Goal: Information Seeking & Learning: Learn about a topic

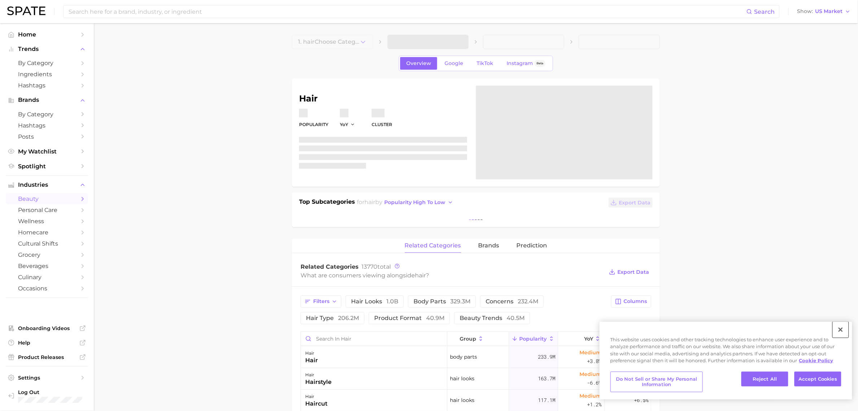
click at [844, 330] on button "Close" at bounding box center [841, 329] width 16 height 16
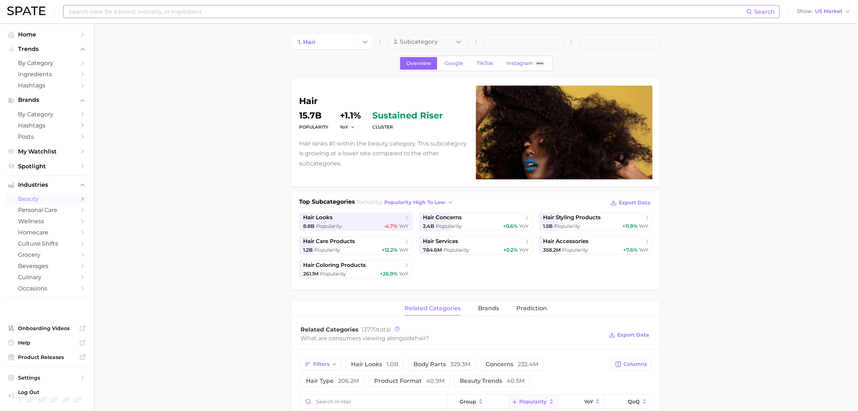
click at [284, 13] on input at bounding box center [407, 11] width 679 height 12
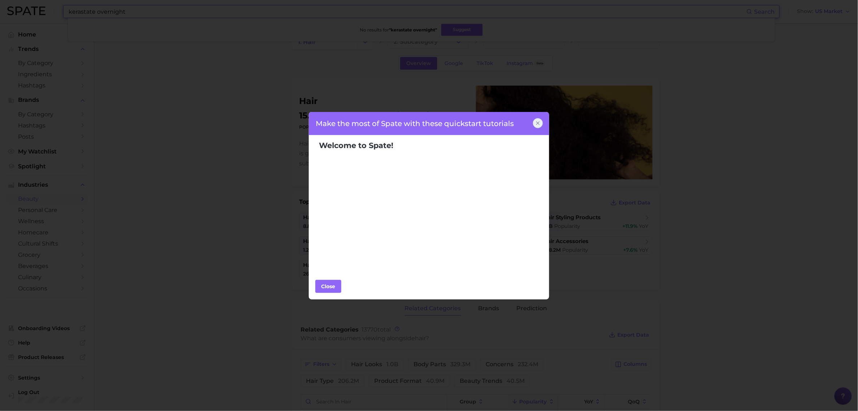
click at [533, 123] on div at bounding box center [538, 123] width 10 height 10
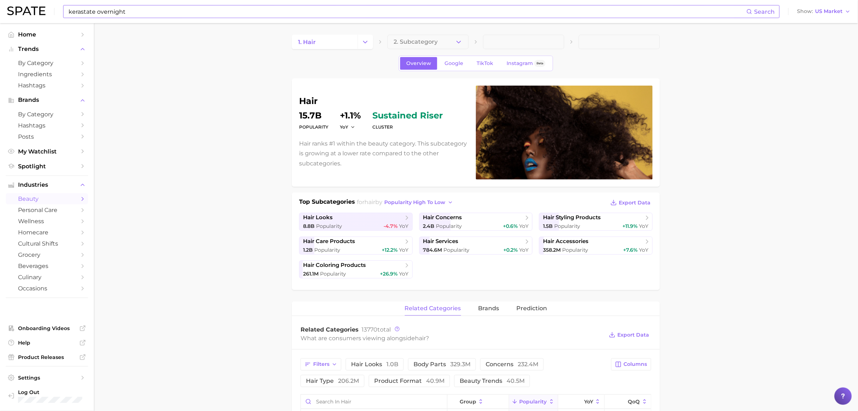
click at [133, 14] on input "kerastate overnight" at bounding box center [407, 11] width 679 height 12
drag, startPoint x: 132, startPoint y: 14, endPoint x: 50, endPoint y: 10, distance: 82.7
click at [50, 10] on div "kerastate overnight Search No results for " kerastate overnight " Suggest Show …" at bounding box center [429, 11] width 844 height 23
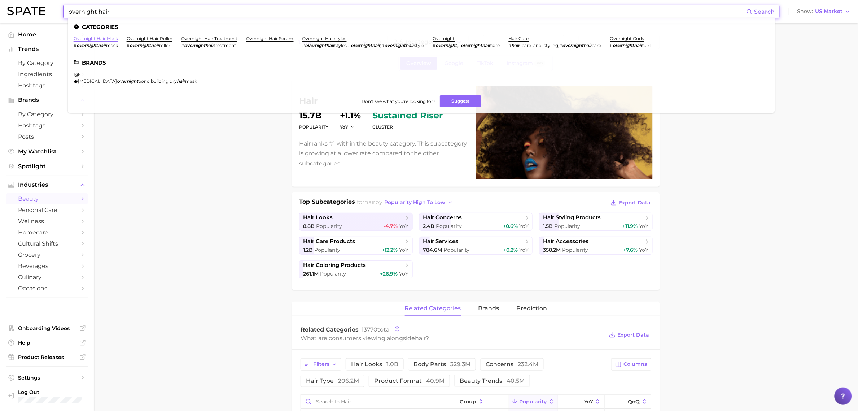
type input "overnight hair"
click at [83, 40] on link "overnight hair mask" at bounding box center [96, 38] width 44 height 5
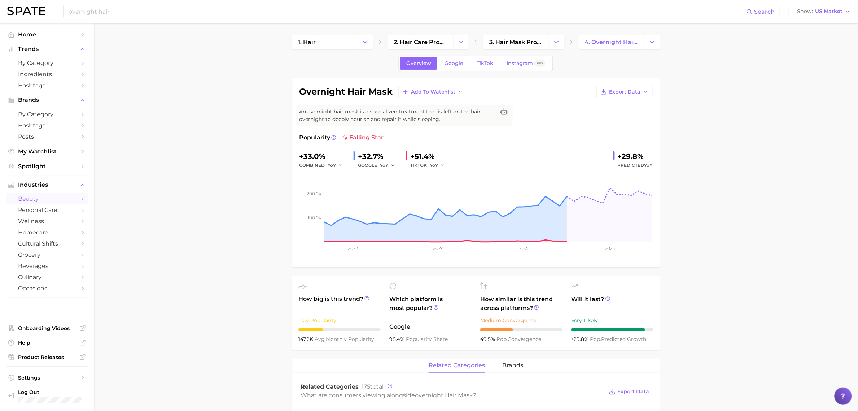
click at [415, 154] on div "+51.4%" at bounding box center [430, 156] width 40 height 12
click at [489, 61] on span "TikTok" at bounding box center [485, 63] width 17 height 6
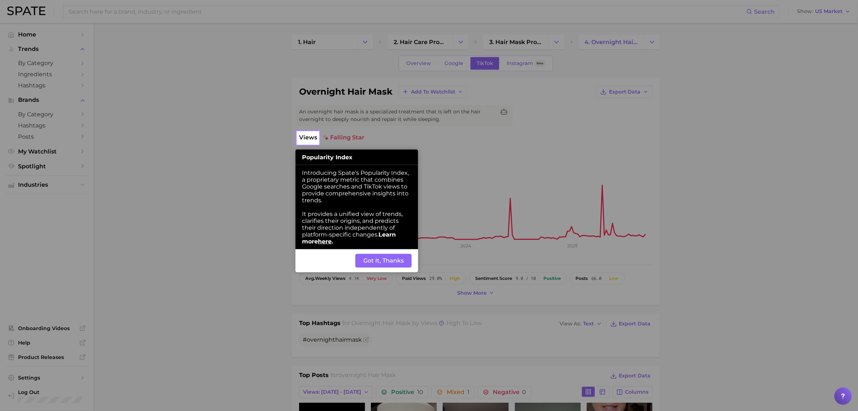
click at [365, 266] on button "Got It, Thanks" at bounding box center [383, 261] width 56 height 14
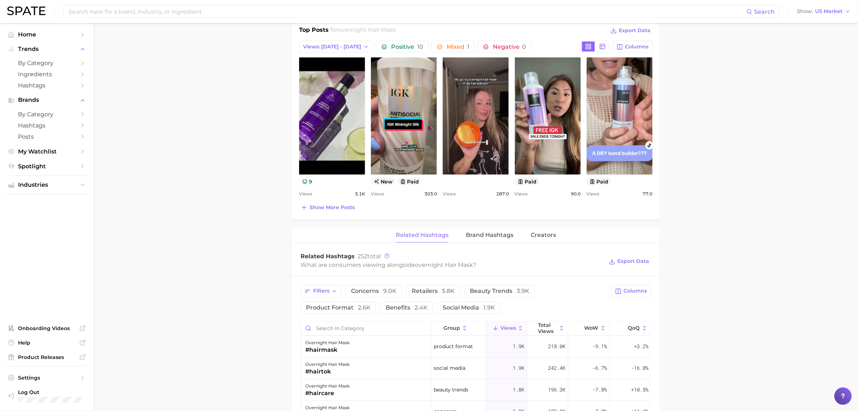
scroll to position [361, 0]
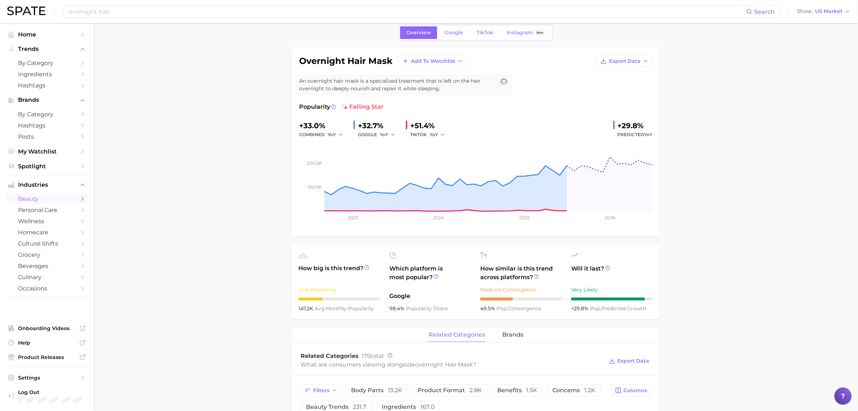
scroll to position [51, 0]
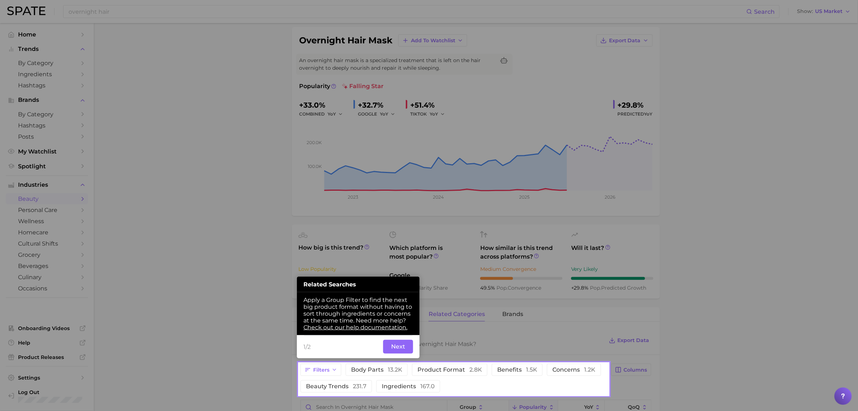
click at [339, 208] on div at bounding box center [454, 181] width 310 height 363
click at [527, 349] on div at bounding box center [454, 181] width 310 height 363
click at [398, 352] on button "Next" at bounding box center [398, 347] width 30 height 14
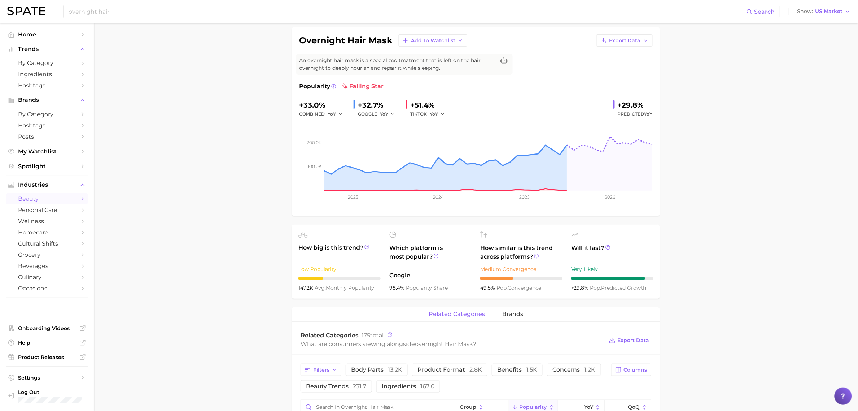
click at [730, 92] on main "1. hair 2. hair care products 3. hair mask products 4. overnight hair mask Over…" at bounding box center [476, 413] width 764 height 883
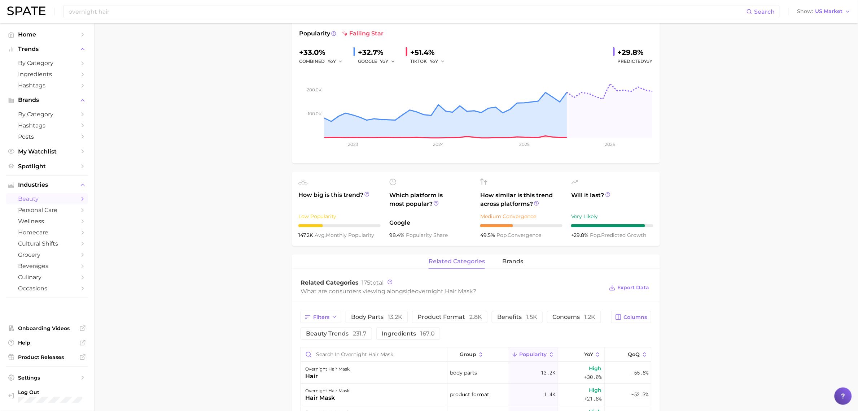
scroll to position [6, 0]
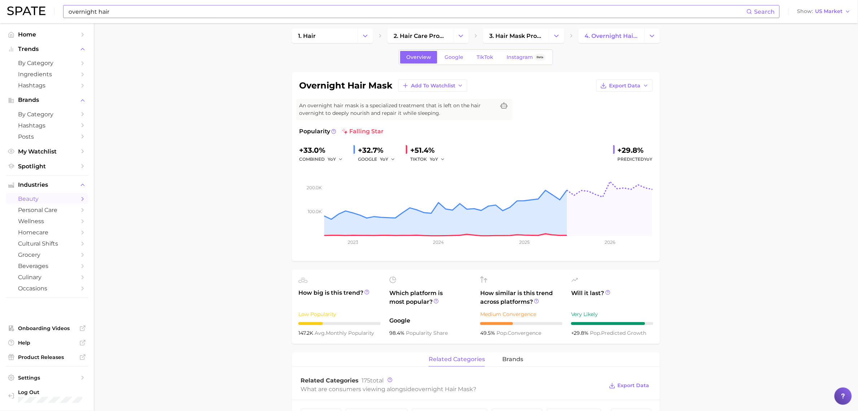
click at [263, 15] on input "overnight hair" at bounding box center [407, 11] width 679 height 12
type input "o"
type input "e"
type input "kerastase night serum"
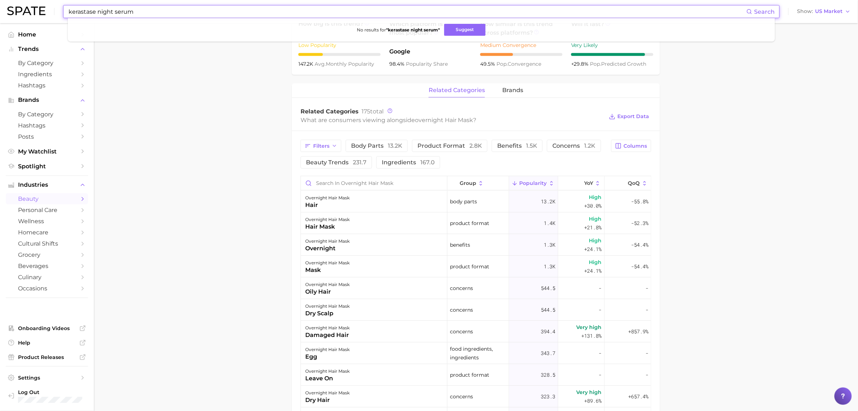
scroll to position [322, 0]
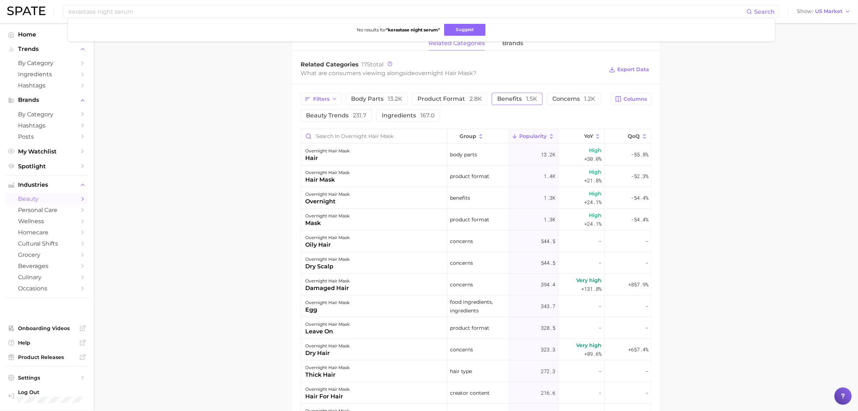
click at [514, 94] on button "benefits 1.5k" at bounding box center [517, 99] width 51 height 12
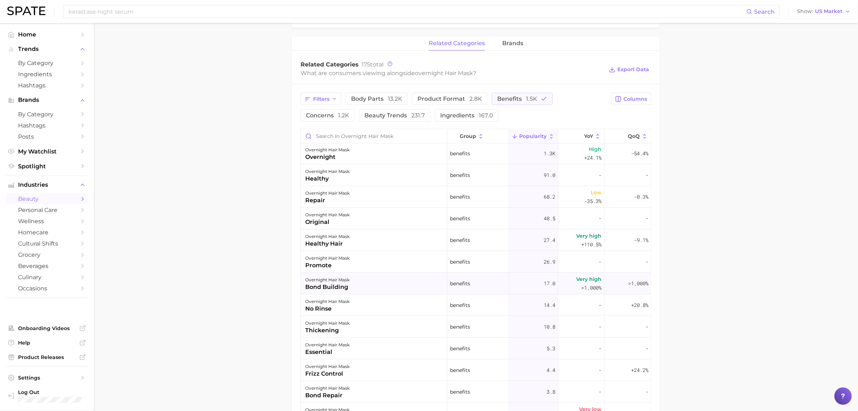
scroll to position [0, 0]
click at [510, 96] on span "benefits 1.5k" at bounding box center [517, 99] width 40 height 6
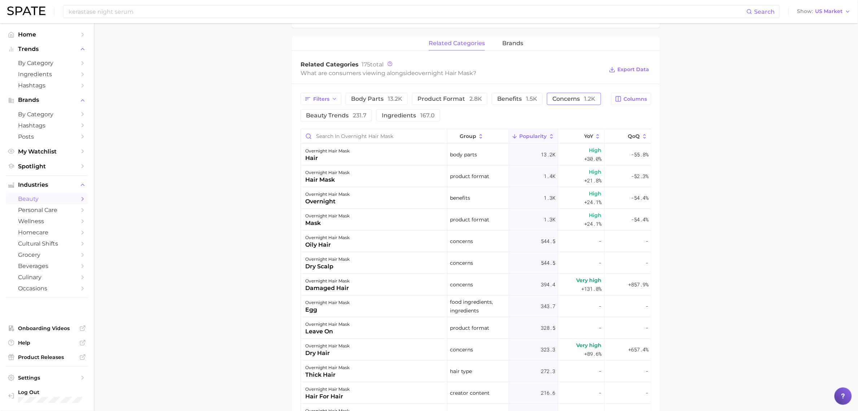
click at [551, 94] on button "concerns 1.2k" at bounding box center [574, 99] width 54 height 12
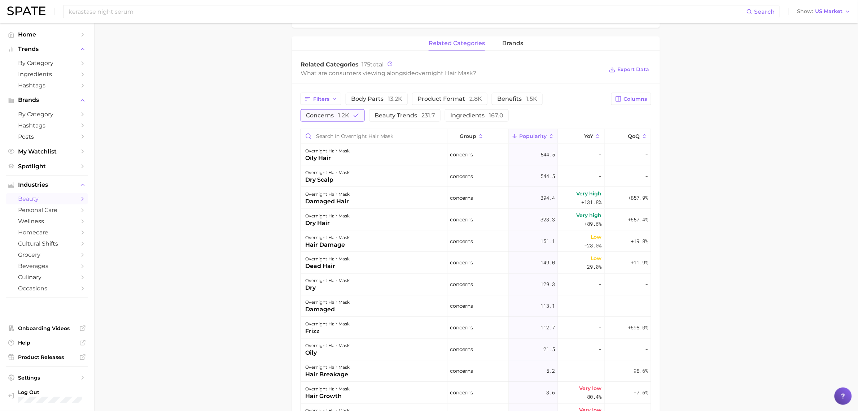
click at [341, 118] on span "1.2k" at bounding box center [343, 115] width 11 height 7
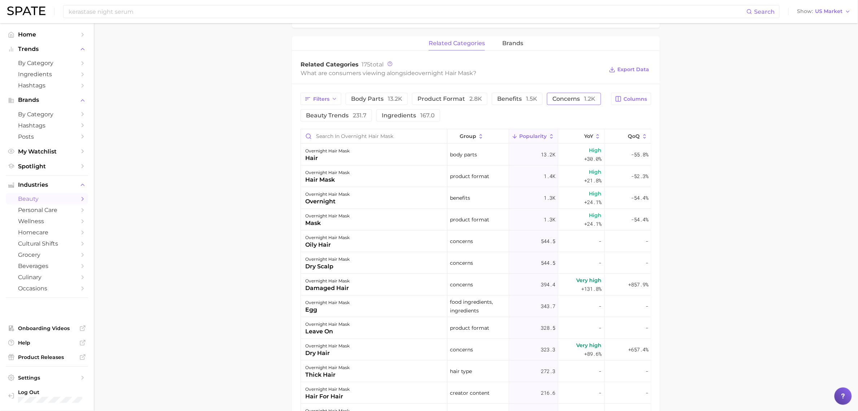
click at [563, 100] on span "concerns 1.2k" at bounding box center [573, 99] width 43 height 6
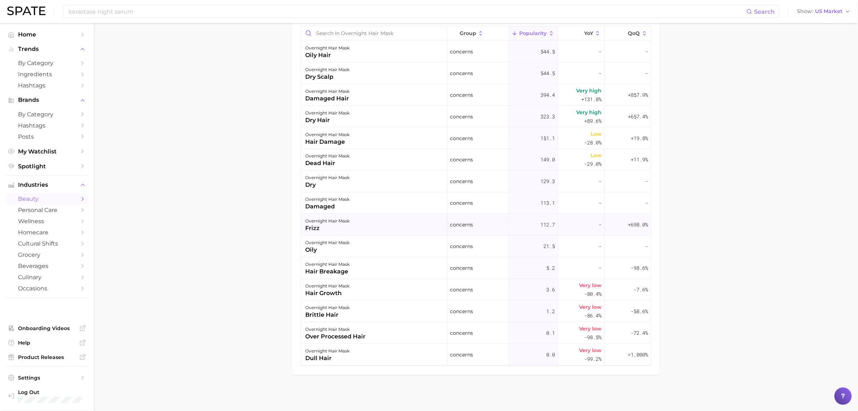
scroll to position [245, 0]
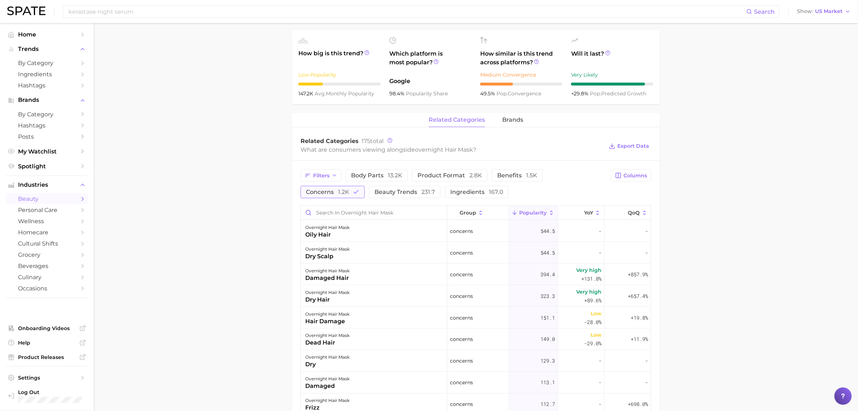
click at [322, 192] on span "concerns 1.2k" at bounding box center [327, 192] width 43 height 6
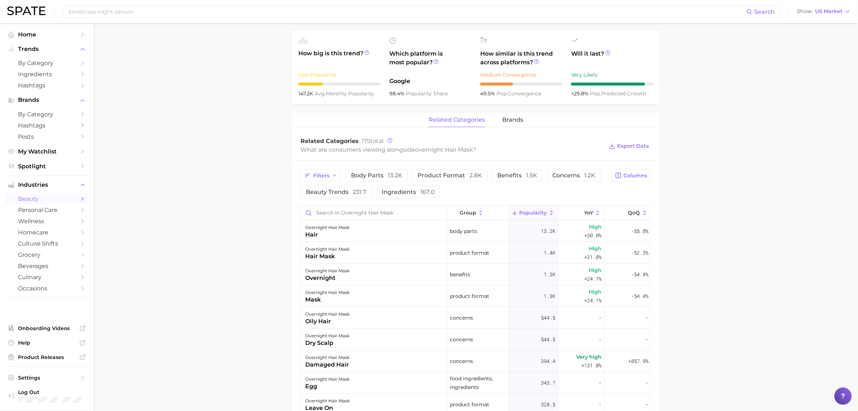
scroll to position [290, 0]
